Goal: Information Seeking & Learning: Learn about a topic

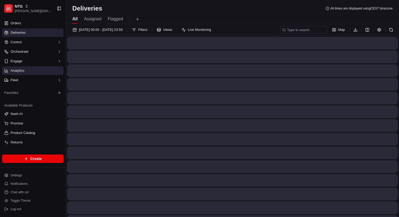
click at [37, 69] on link "Analytics" at bounding box center [32, 70] width 61 height 8
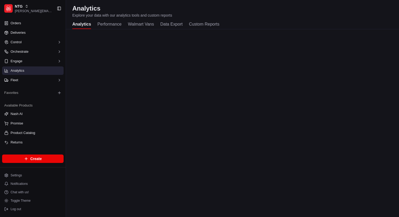
click at [133, 25] on button "Walmart Vans" at bounding box center [141, 24] width 26 height 9
